Goal: Navigation & Orientation: Find specific page/section

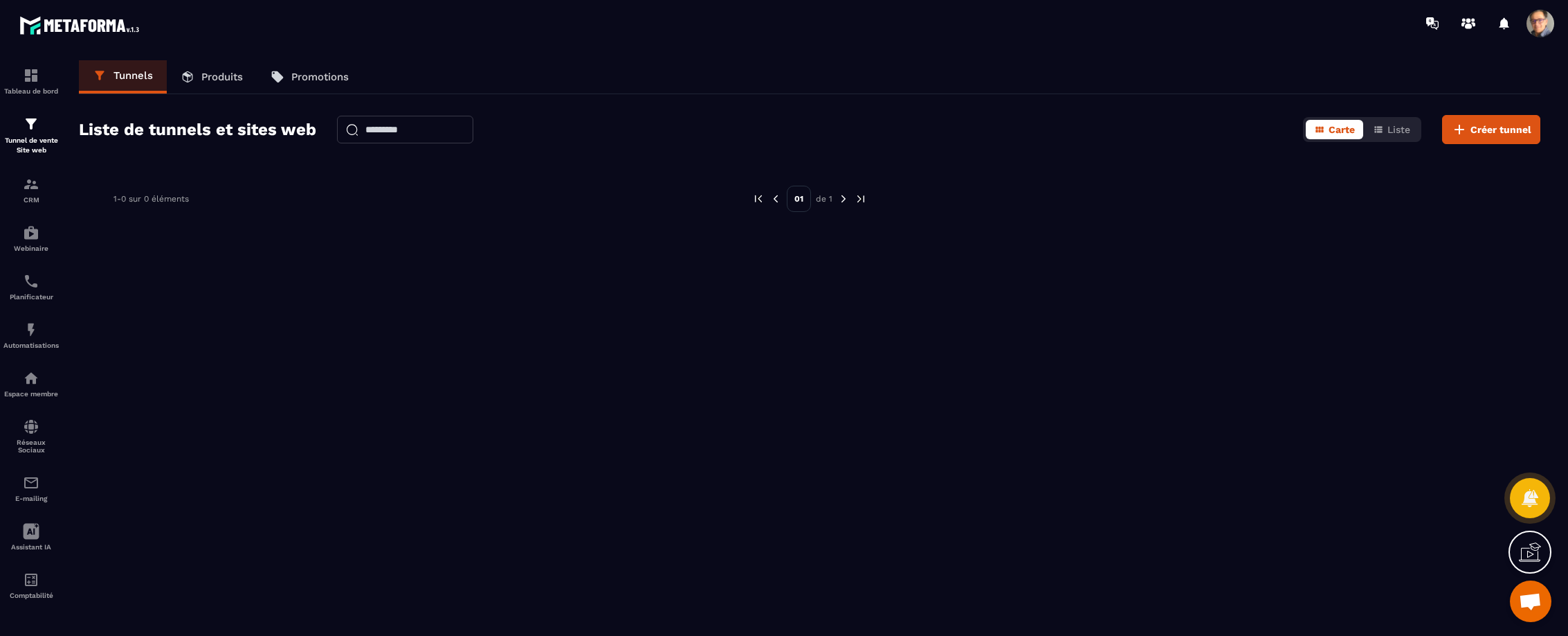
click at [1533, 553] on icon at bounding box center [1530, 552] width 22 height 22
click at [26, 184] on img at bounding box center [31, 184] width 17 height 17
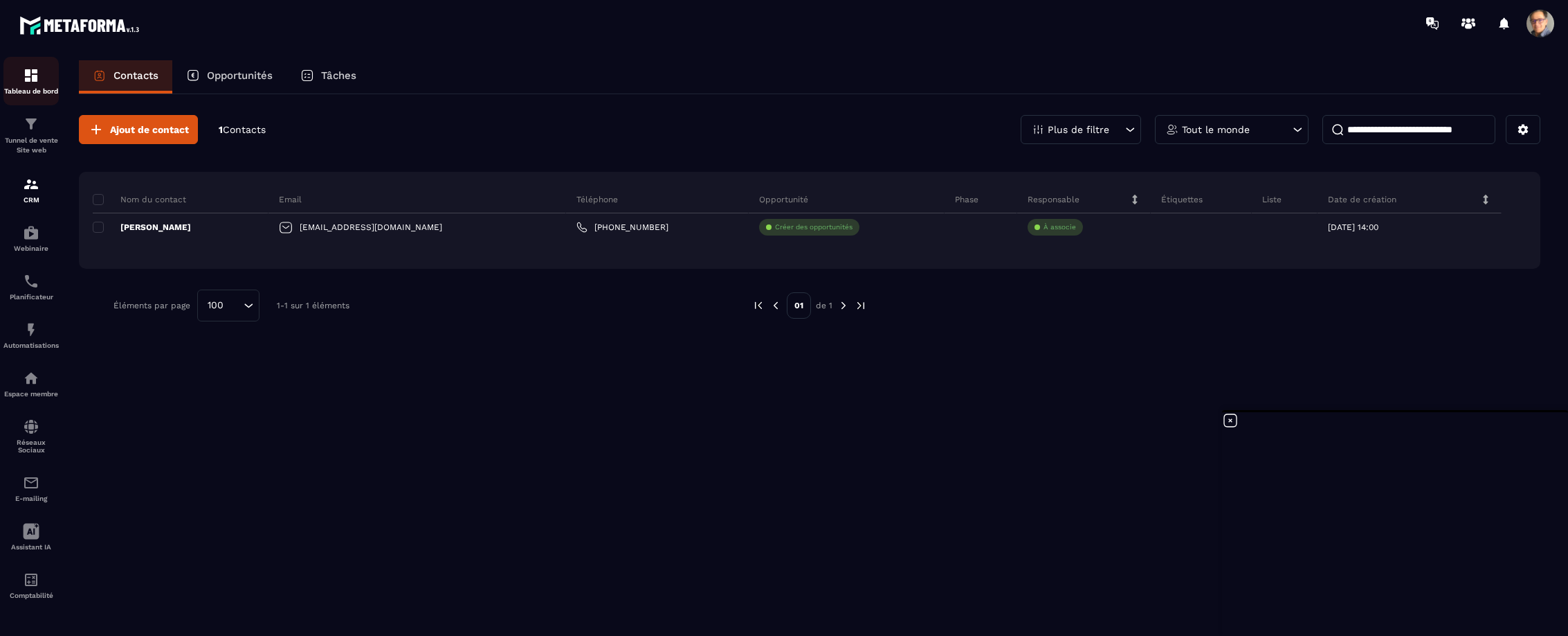
click at [37, 78] on img at bounding box center [31, 76] width 17 height 17
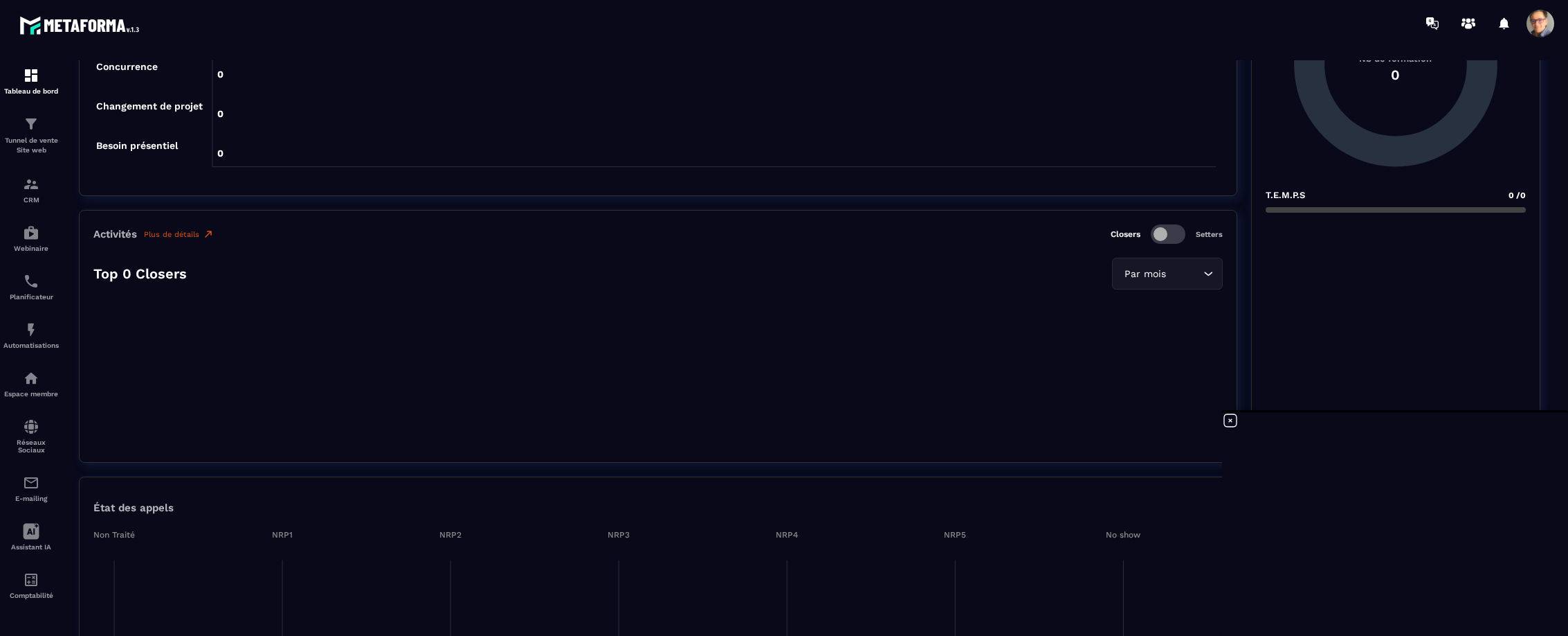
scroll to position [656, 0]
drag, startPoint x: 1232, startPoint y: 418, endPoint x: 1222, endPoint y: 419, distance: 10.0
click at [1231, 418] on icon at bounding box center [1230, 420] width 17 height 17
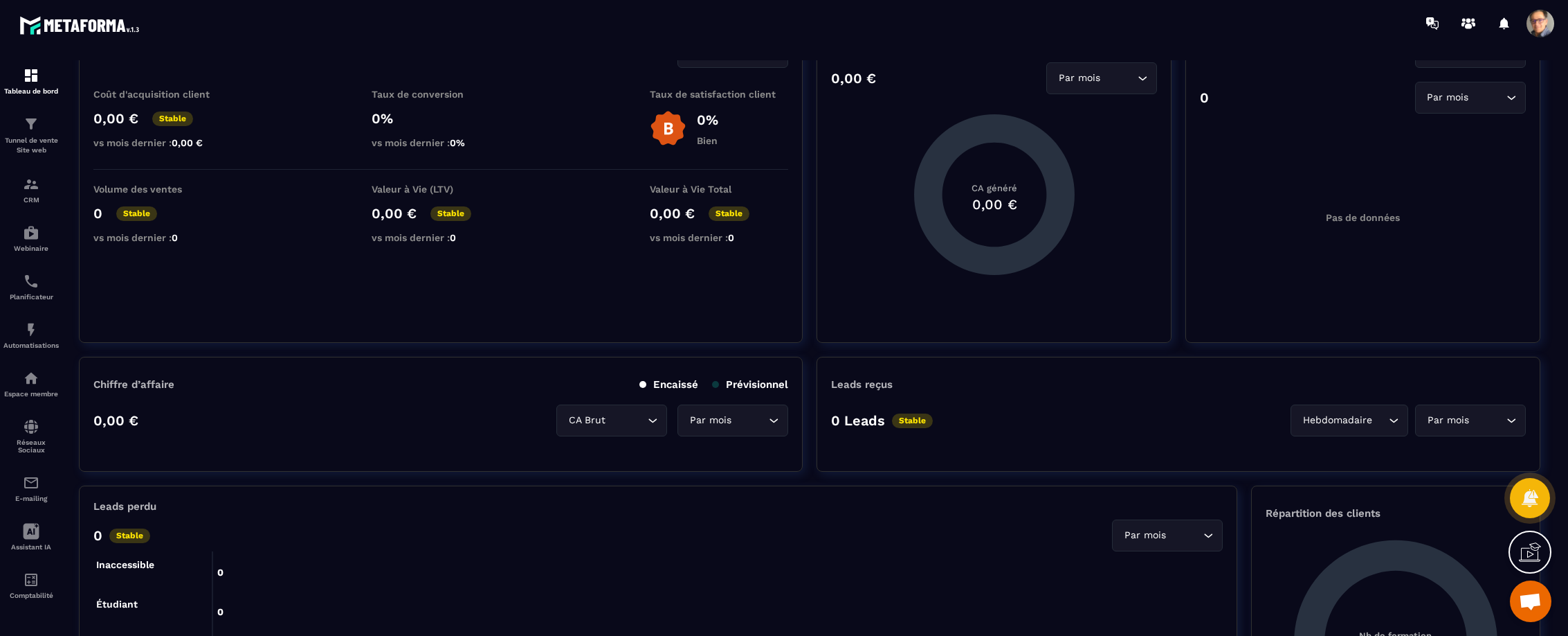
scroll to position [0, 0]
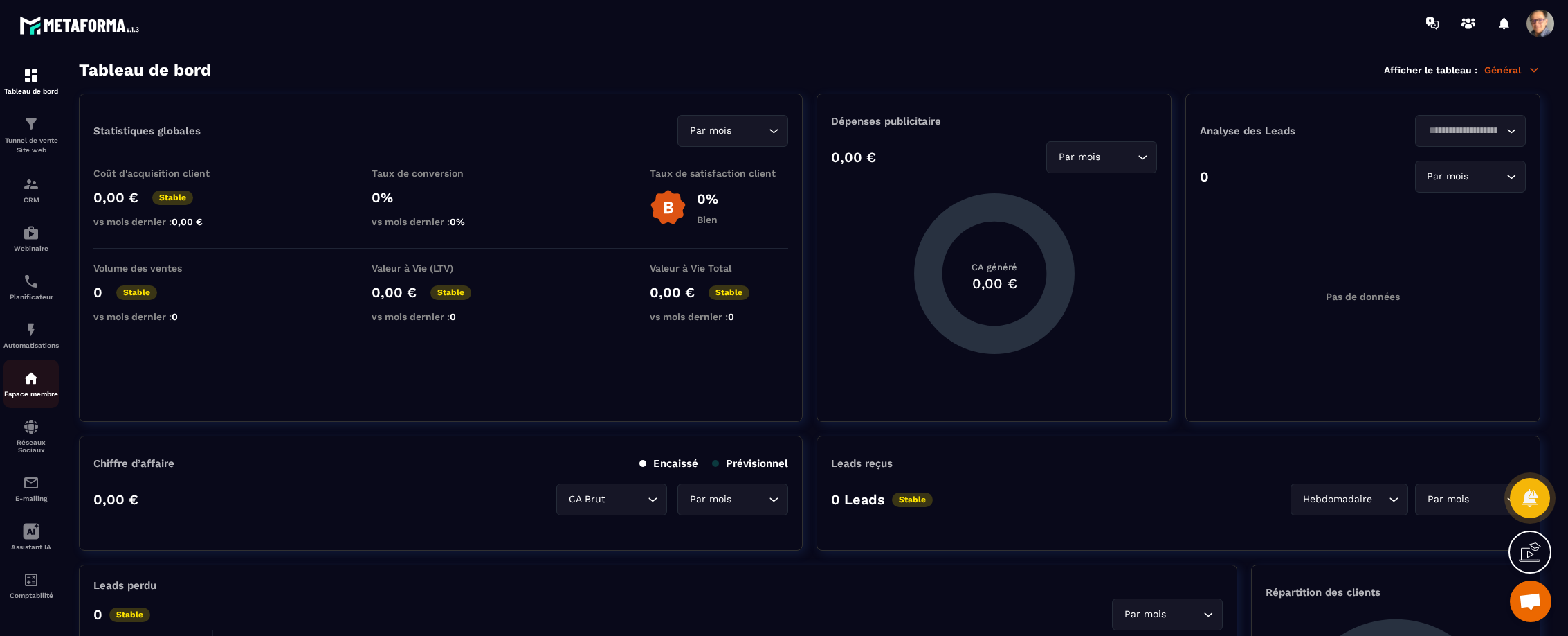
click at [36, 382] on img at bounding box center [31, 378] width 17 height 17
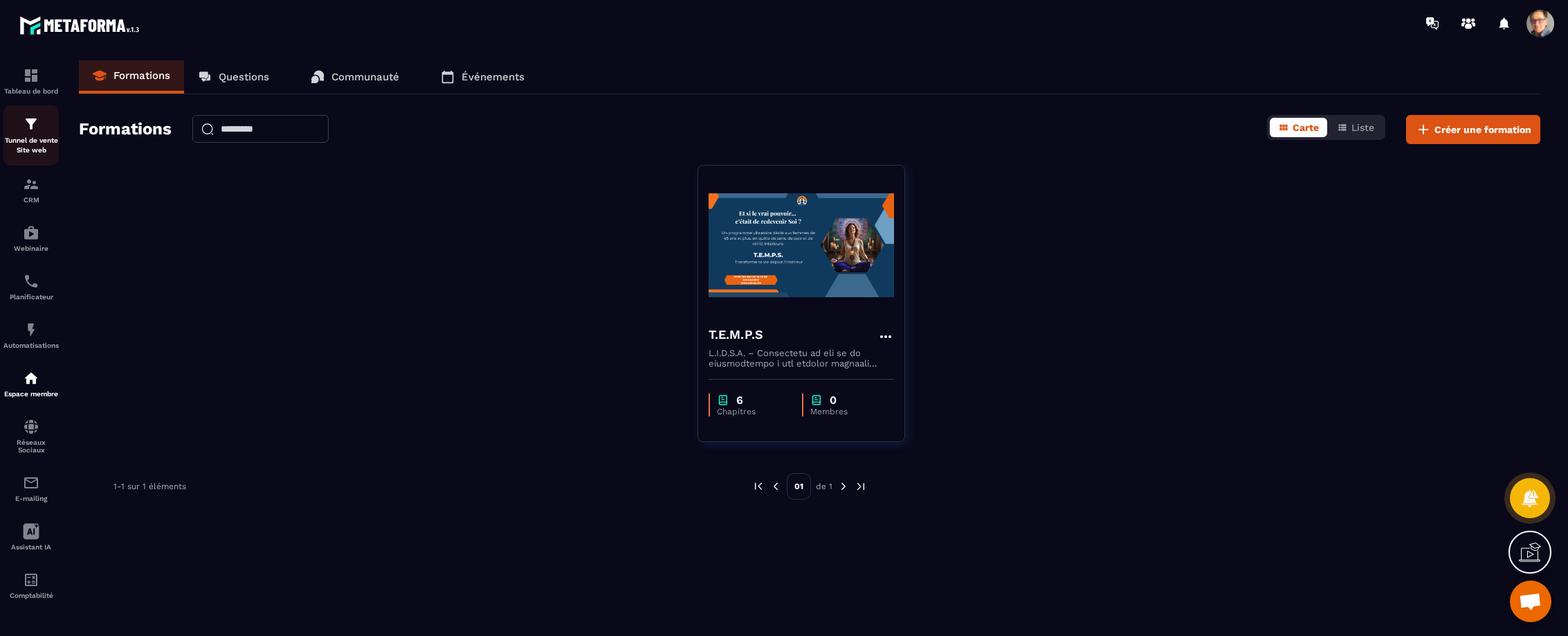
click at [22, 142] on p "Tunnel de vente Site web" at bounding box center [31, 145] width 56 height 19
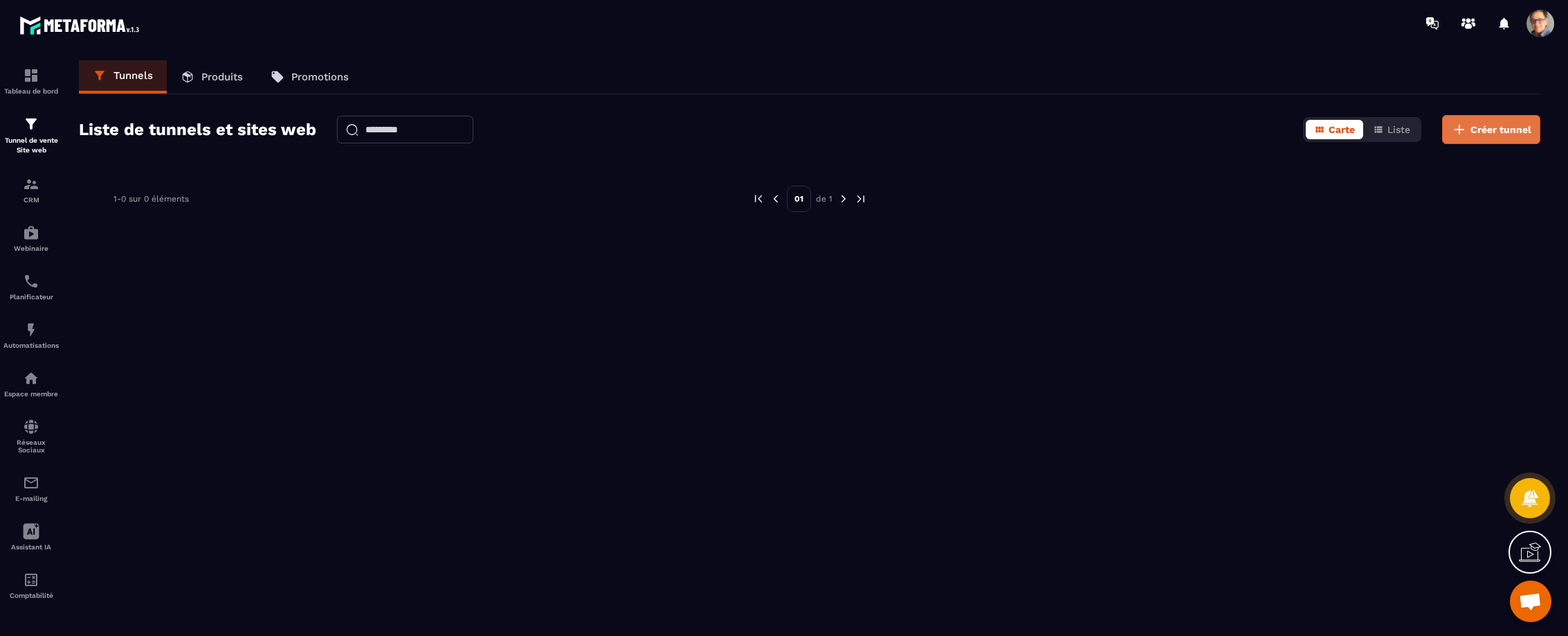
click at [1486, 133] on span "Créer tunnel" at bounding box center [1501, 130] width 61 height 14
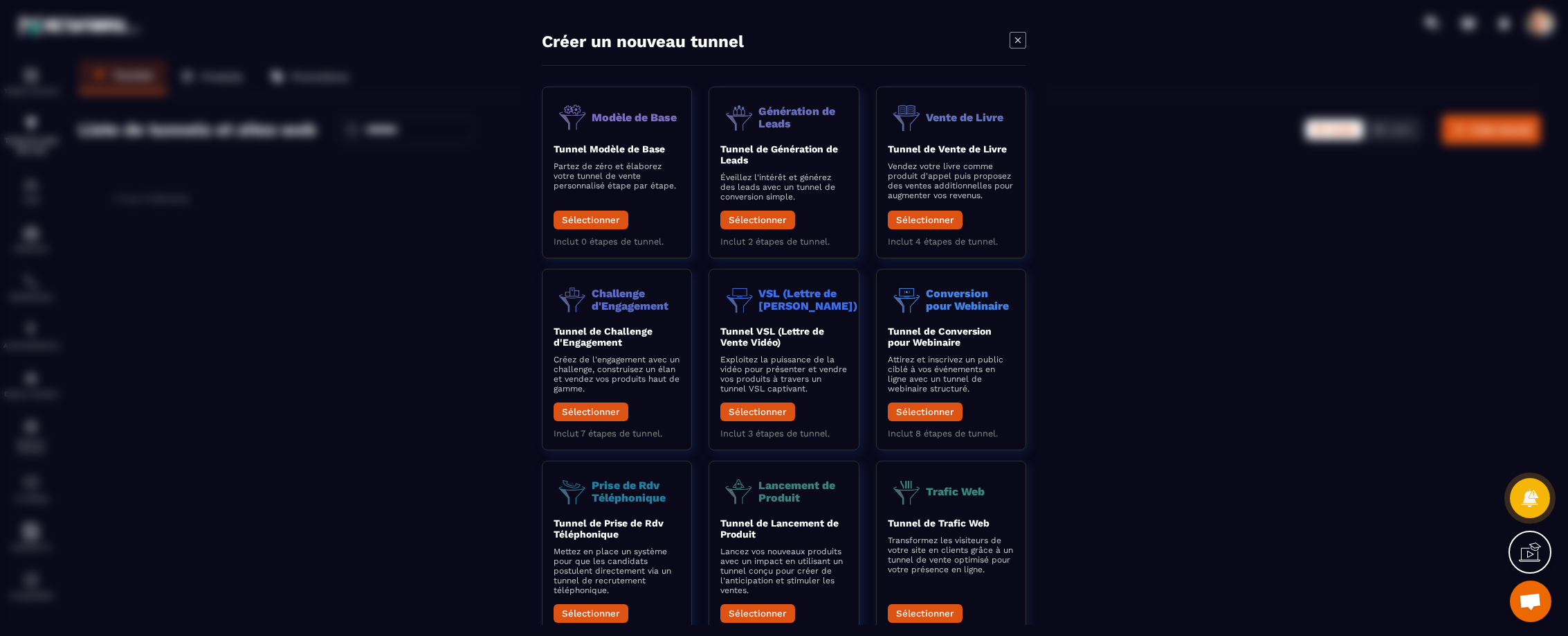
click at [1207, 192] on div "Modal window" at bounding box center [784, 318] width 1568 height 636
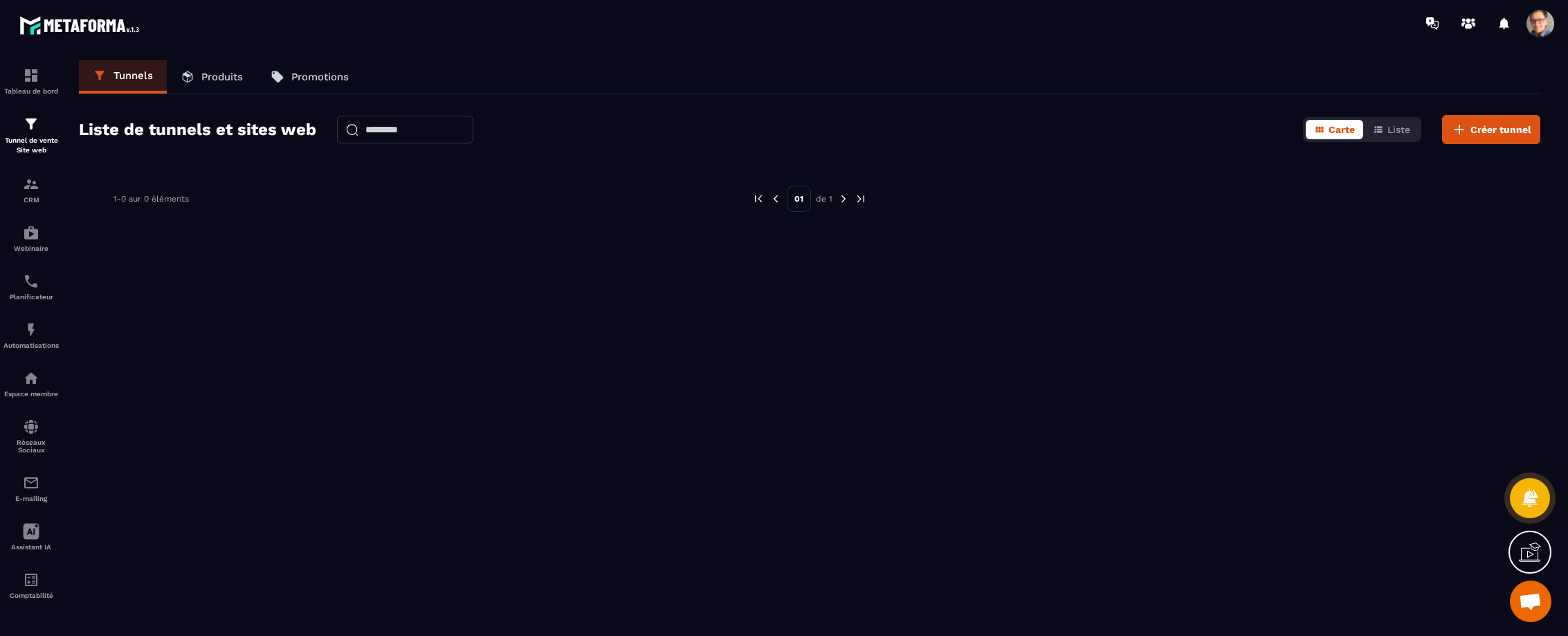
click at [1542, 33] on span at bounding box center [1540, 24] width 28 height 28
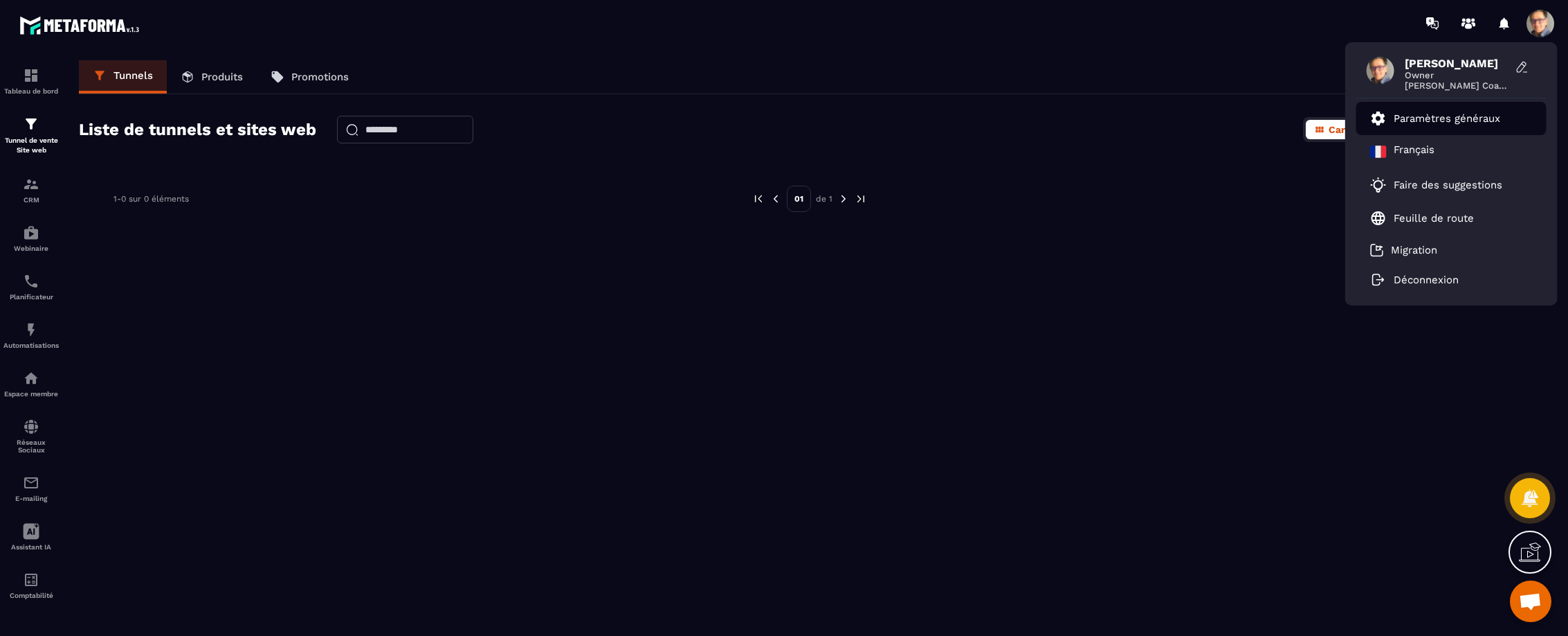
click at [1463, 126] on link "Paramètres généraux" at bounding box center [1435, 119] width 130 height 17
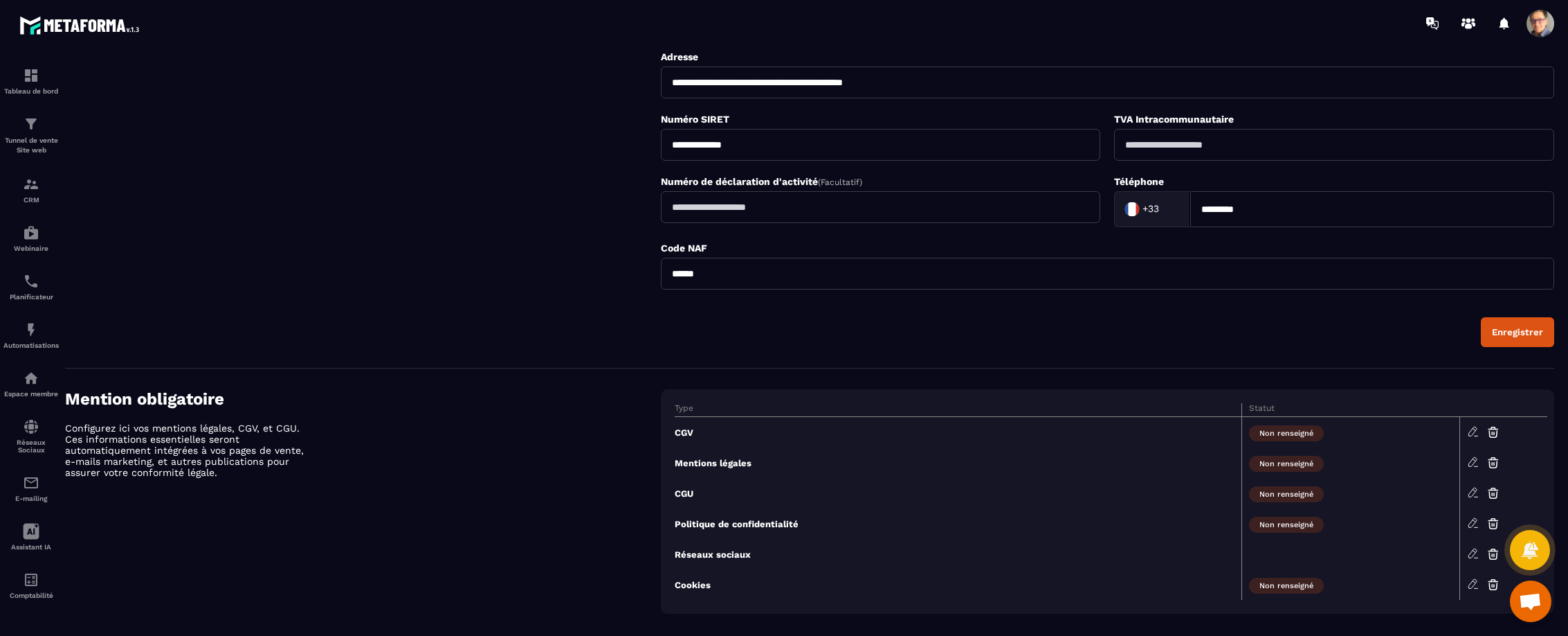
scroll to position [386, 0]
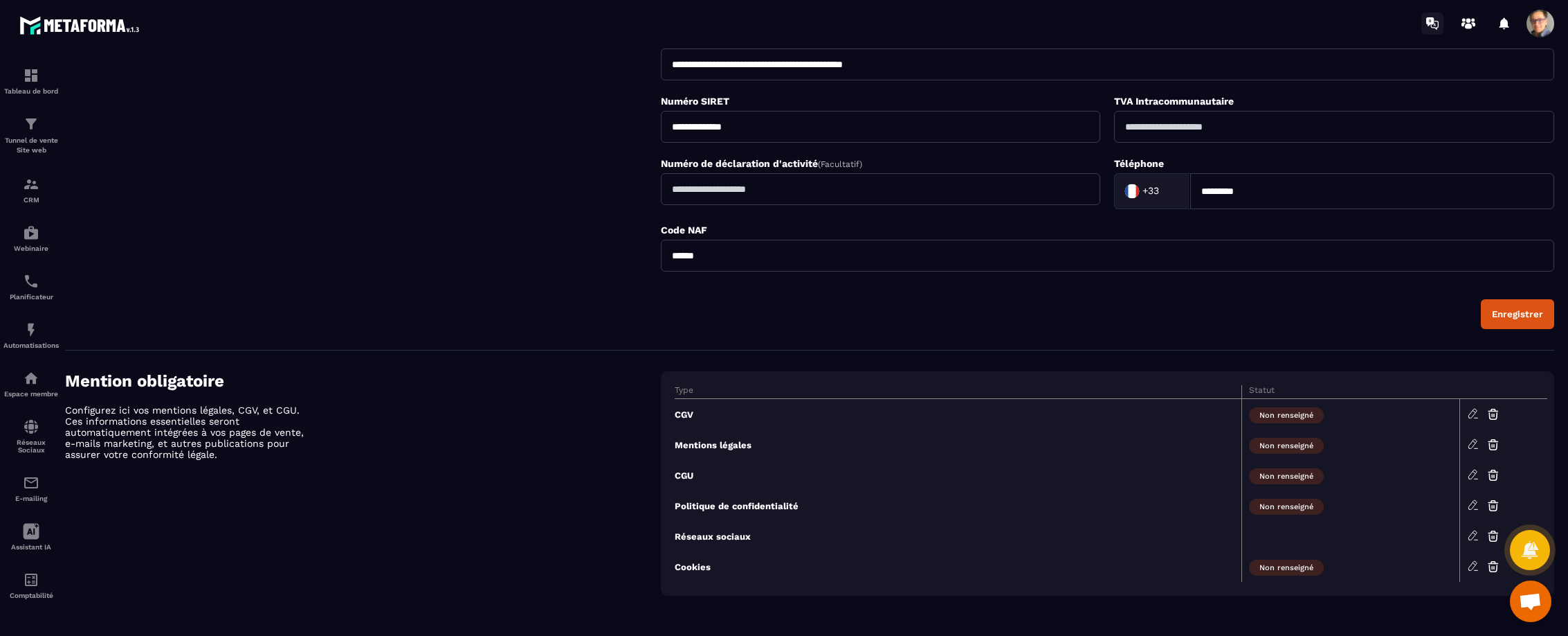
click at [1434, 20] on icon at bounding box center [1433, 24] width 22 height 22
click at [26, 525] on icon at bounding box center [31, 531] width 16 height 16
